Goal: Contribute content: Add original content to the website for others to see

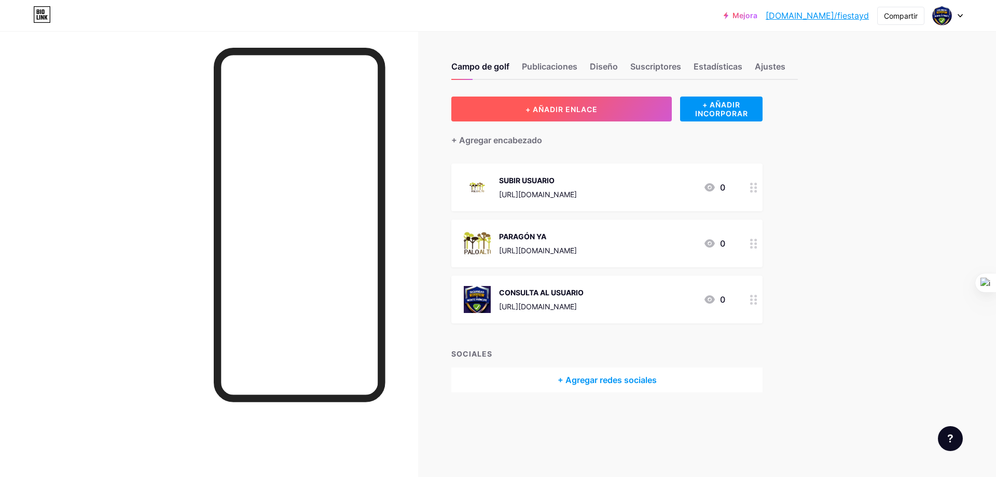
click at [577, 108] on font "+ AÑADIR ENLACE" at bounding box center [562, 109] width 72 height 9
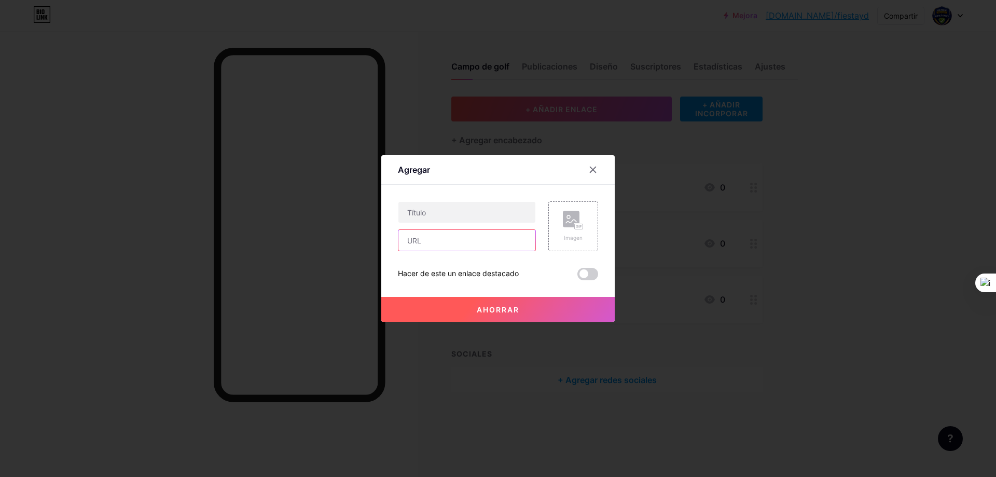
click at [418, 241] on input "text" at bounding box center [467, 240] width 137 height 21
paste input "[URL][DOMAIN_NAME]"
type input "[URL][DOMAIN_NAME]"
click at [434, 214] on input "text" at bounding box center [467, 212] width 137 height 21
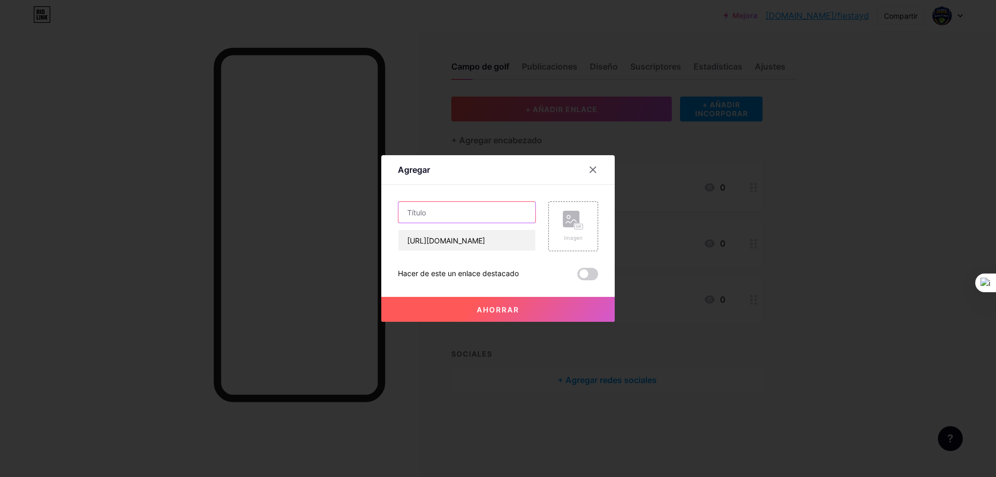
scroll to position [0, 0]
type input "AGREGAR PAGO"
click at [566, 231] on div "Imagen" at bounding box center [573, 226] width 21 height 31
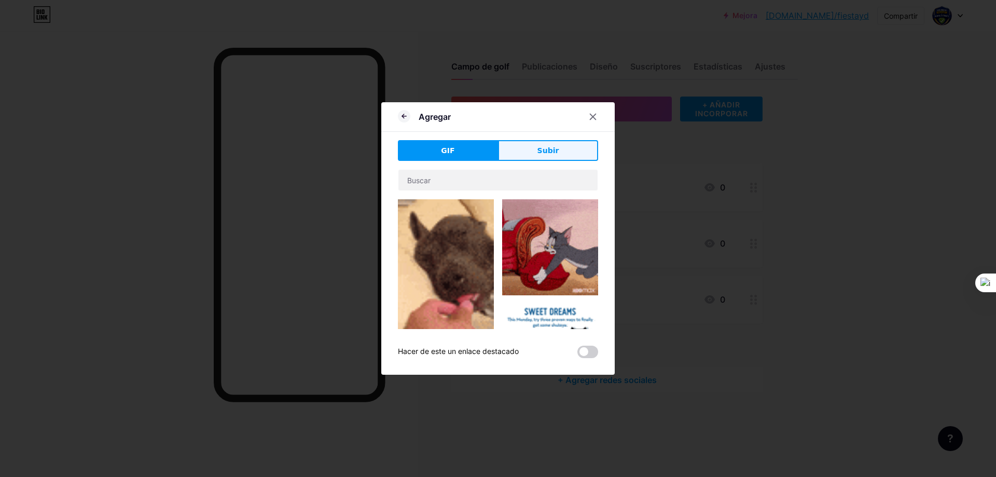
click at [540, 151] on font "Subir" at bounding box center [549, 150] width 22 height 8
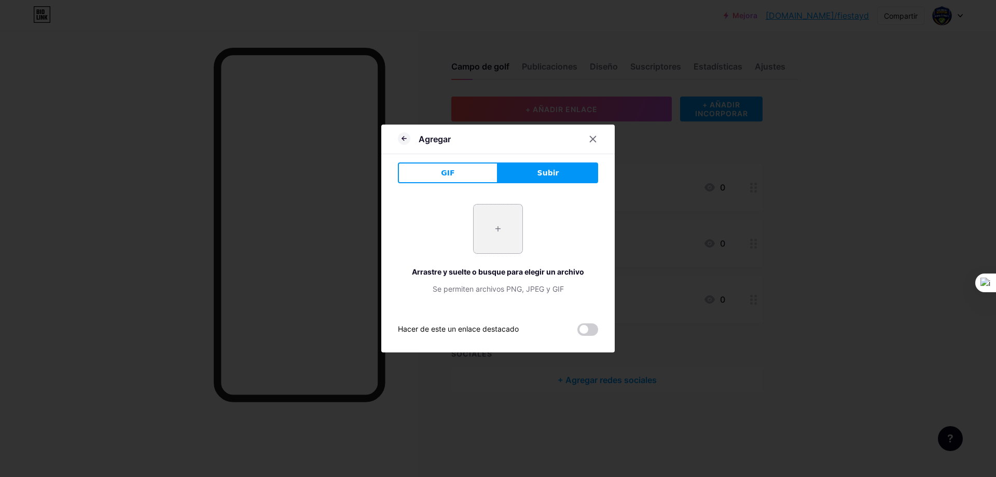
click at [498, 234] on input "file" at bounding box center [498, 228] width 49 height 49
click at [454, 180] on button "GIF" at bounding box center [448, 172] width 100 height 21
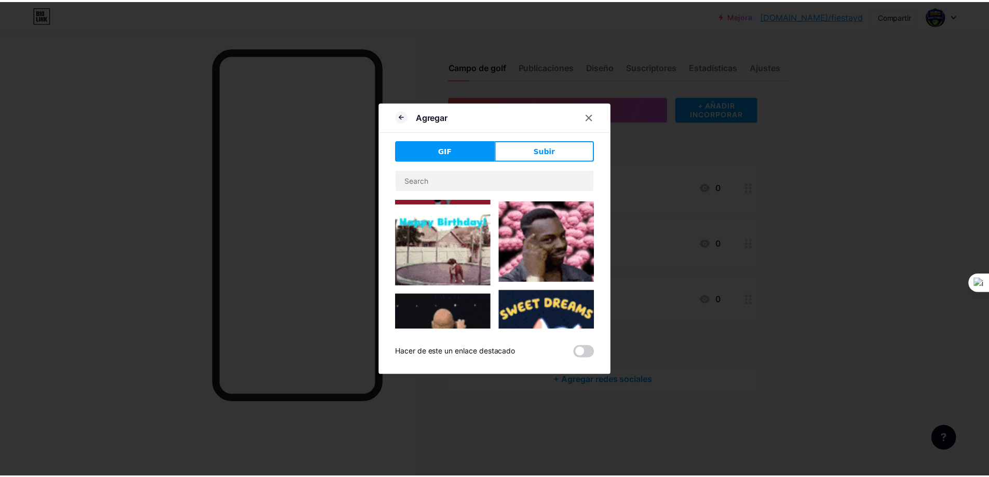
scroll to position [415, 0]
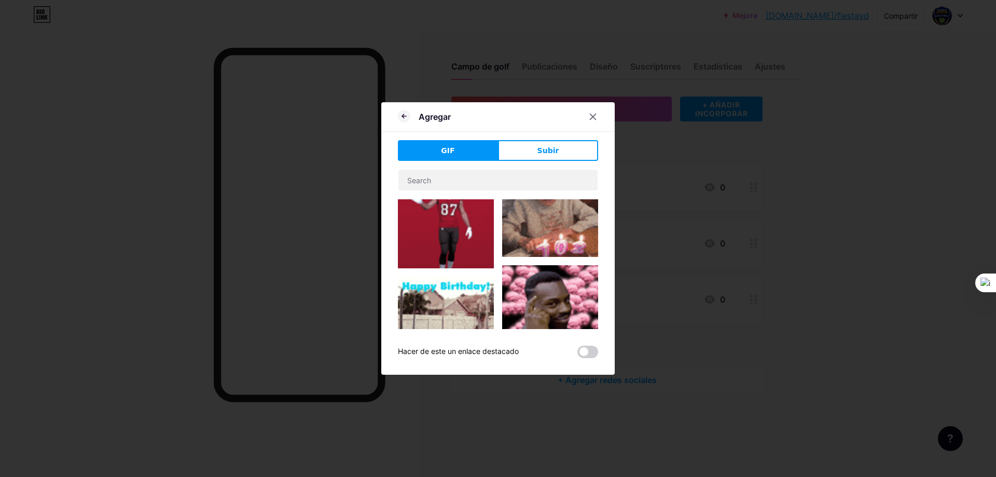
click at [440, 290] on img at bounding box center [446, 313] width 96 height 73
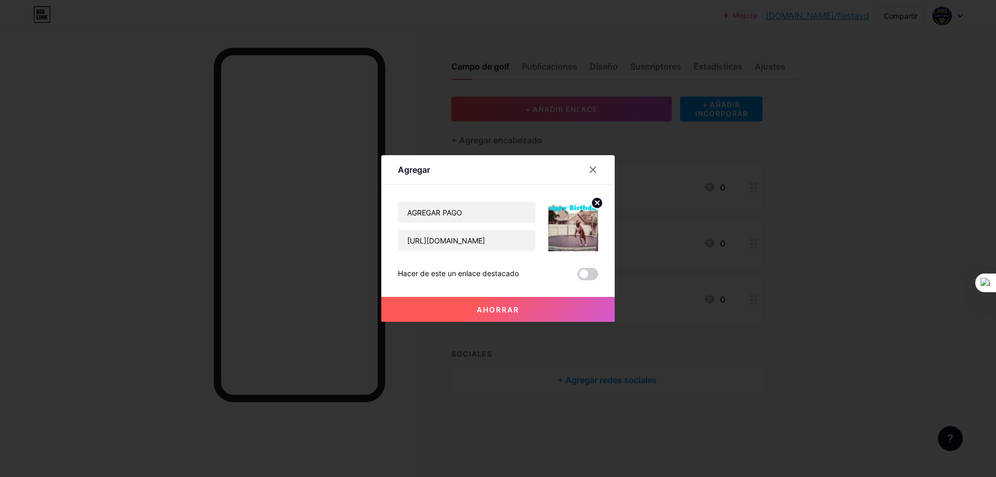
click at [493, 313] on font "Ahorrar" at bounding box center [498, 309] width 43 height 9
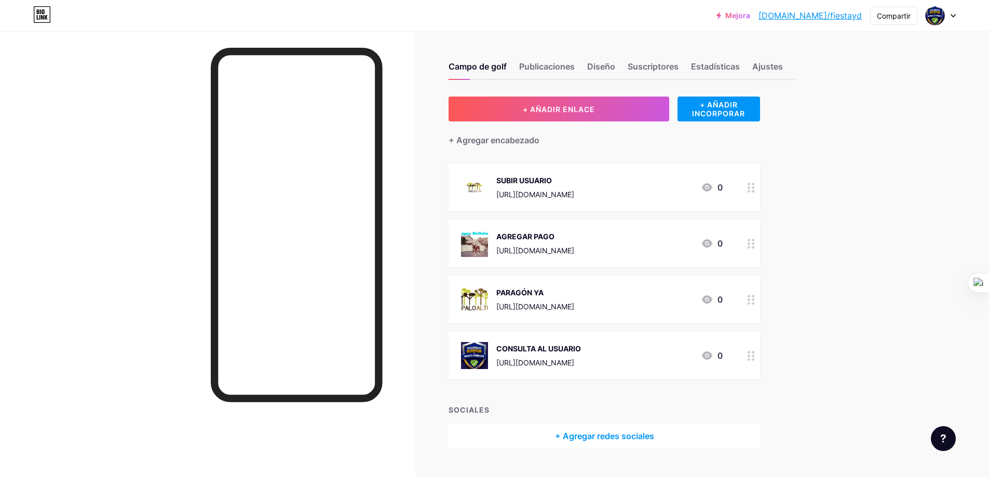
click at [817, 284] on div "Campo de golf Publicaciones Diseño Suscriptores Estadísticas Ajustes + AÑADIR E…" at bounding box center [419, 265] width 839 height 469
click at [104, 241] on div at bounding box center [207, 269] width 415 height 477
